Goal: Find specific page/section: Find specific page/section

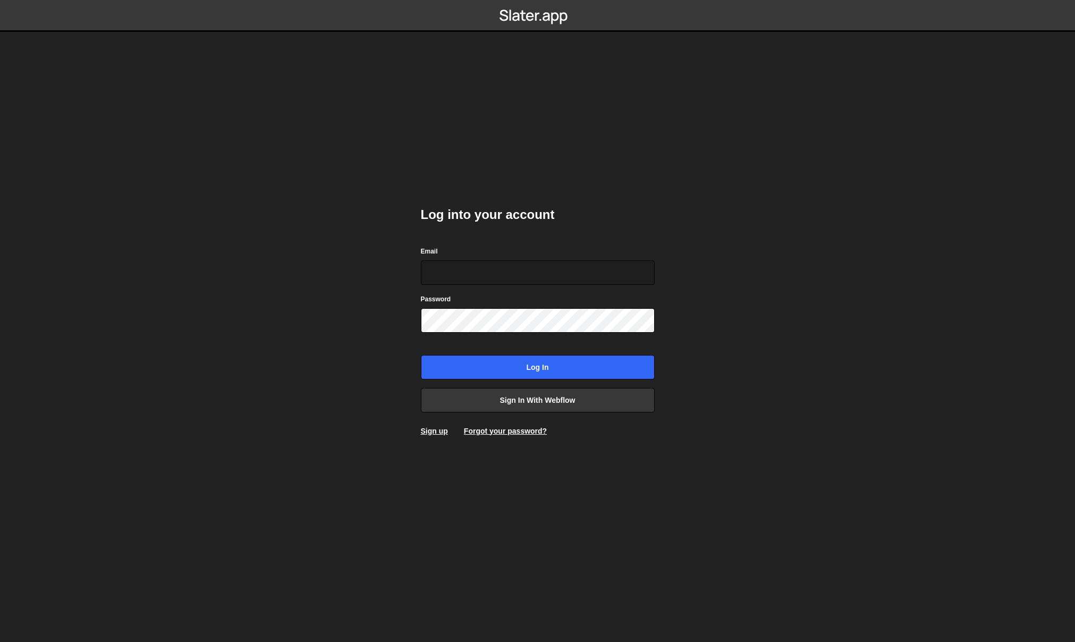
drag, startPoint x: 865, startPoint y: 339, endPoint x: 679, endPoint y: 384, distance: 191.3
click at [864, 340] on body "Log into your account Email Password Log in Sign in with Webflow Sign up Forgot…" at bounding box center [537, 321] width 1075 height 642
click at [569, 397] on link "Sign in with Webflow" at bounding box center [538, 400] width 234 height 24
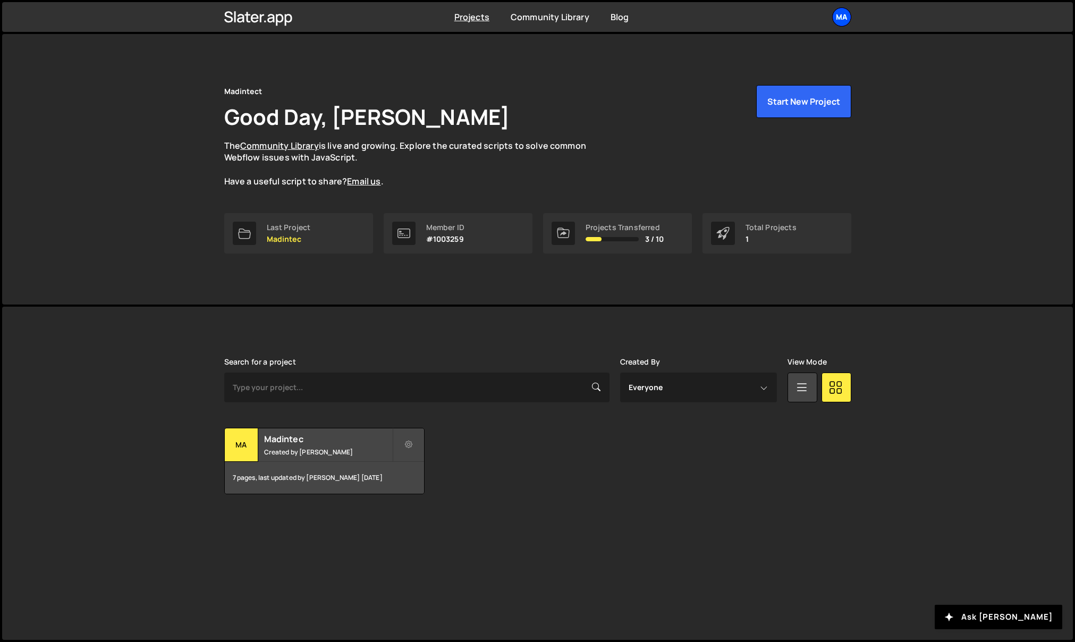
click at [850, 15] on div "Ma" at bounding box center [841, 16] width 19 height 19
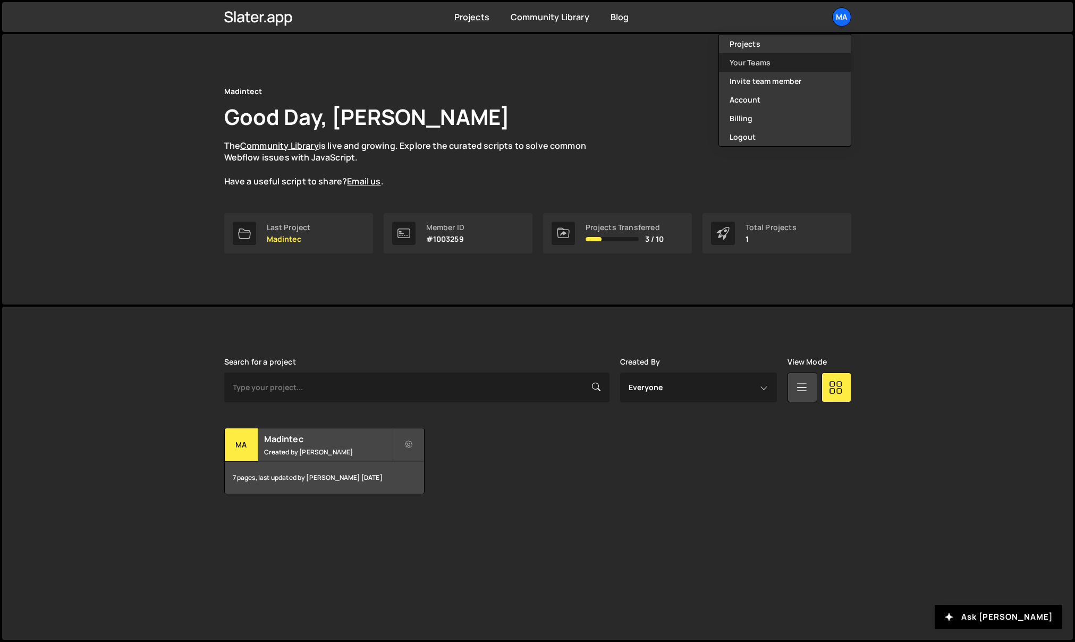
click at [778, 61] on link "Your Teams" at bounding box center [785, 62] width 132 height 19
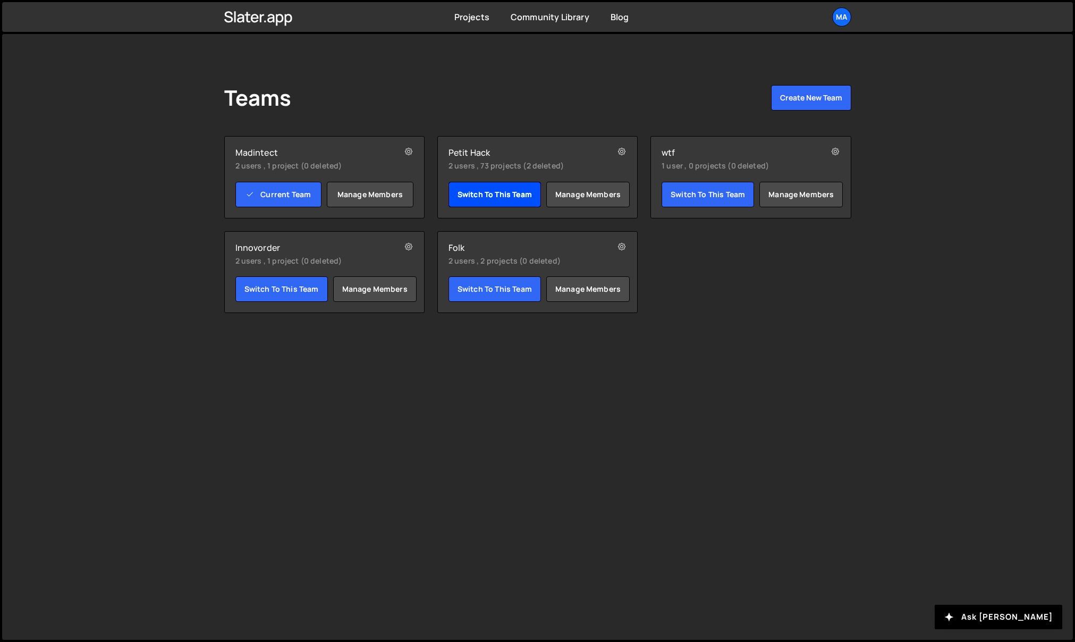
click at [521, 197] on link "Switch to this team" at bounding box center [495, 195] width 92 height 26
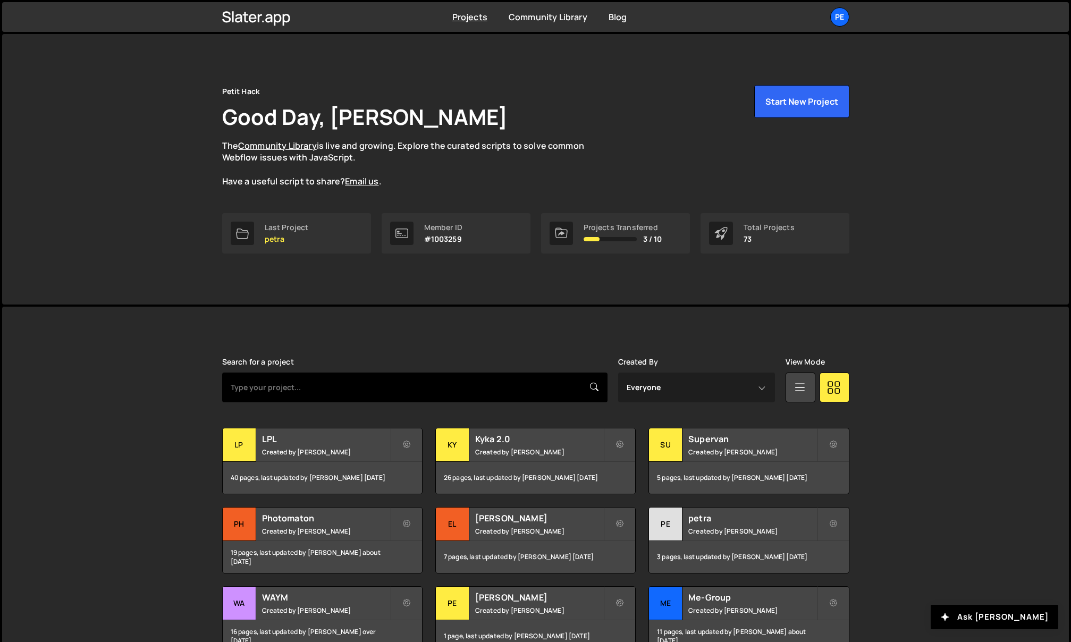
click at [335, 391] on input "text" at bounding box center [414, 388] width 385 height 30
type input "juisci"
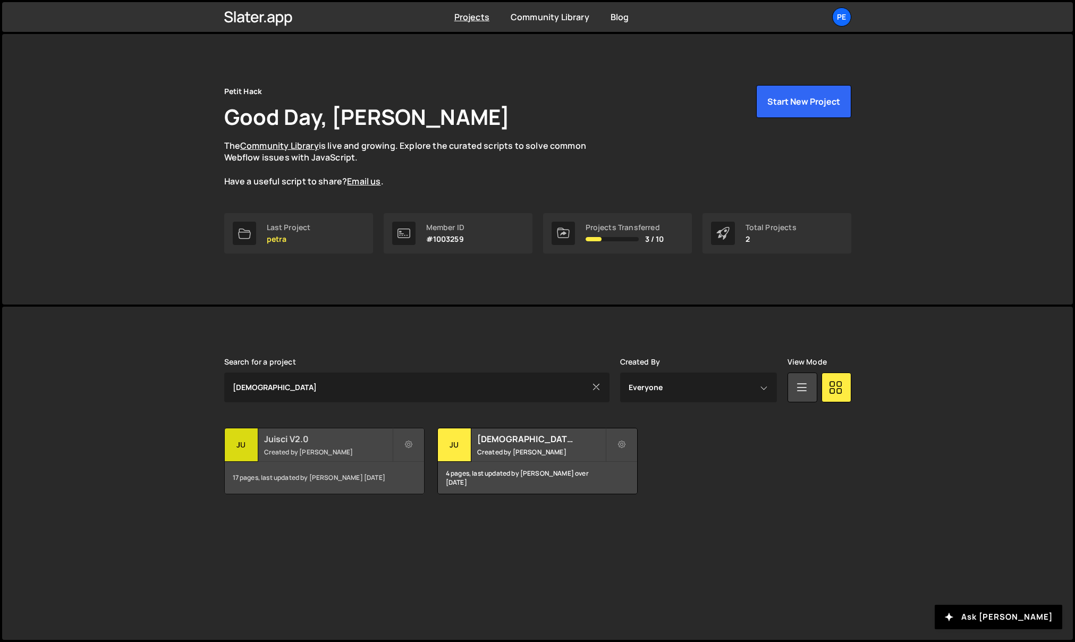
click at [300, 449] on small "Created by [PERSON_NAME]" at bounding box center [328, 452] width 128 height 9
